Goal: Transaction & Acquisition: Purchase product/service

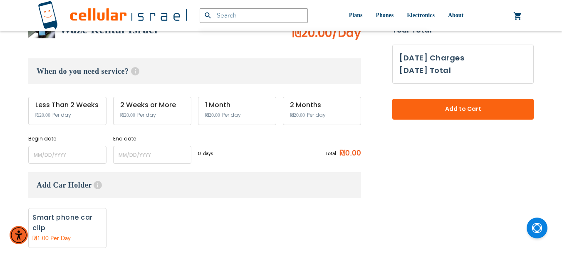
scroll to position [166, 0]
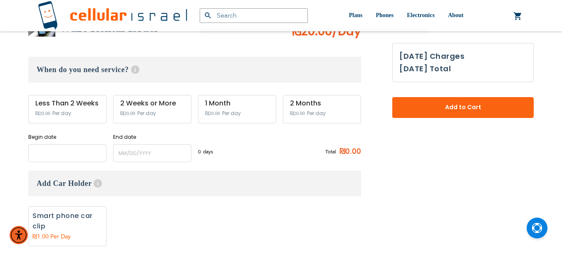
click at [80, 151] on input "name" at bounding box center [67, 153] width 78 height 18
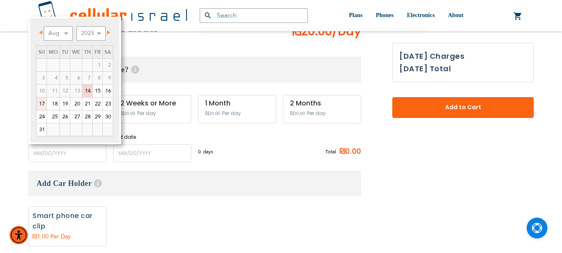
click at [43, 103] on link "17" at bounding box center [42, 103] width 10 height 12
type input "[DATE]"
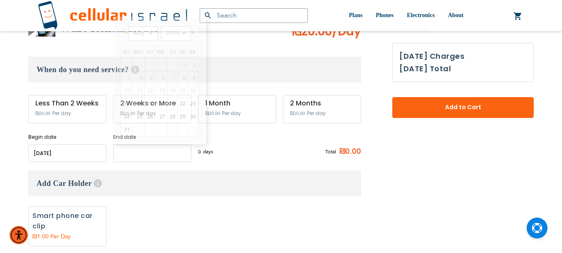
click at [158, 153] on input "name" at bounding box center [152, 153] width 78 height 18
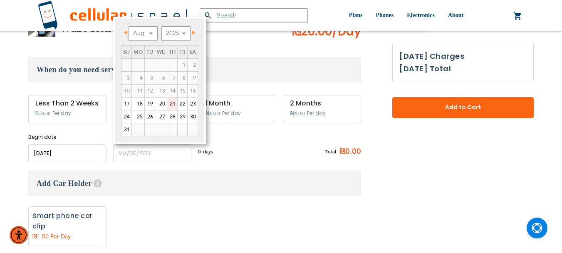
click at [175, 100] on link "21" at bounding box center [172, 103] width 10 height 12
type input "[DATE]"
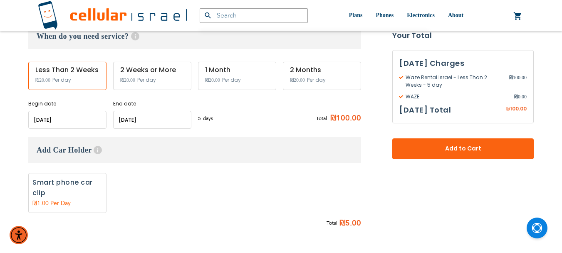
scroll to position [152, 0]
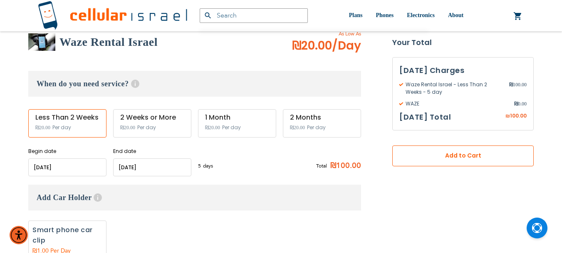
click at [474, 153] on span "Add to Cart" at bounding box center [463, 155] width 87 height 9
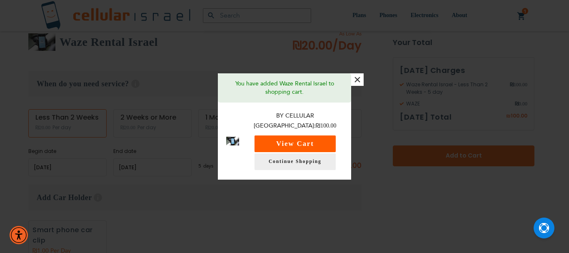
click at [314, 140] on button "View Cart" at bounding box center [294, 143] width 81 height 17
